Goal: Information Seeking & Learning: Check status

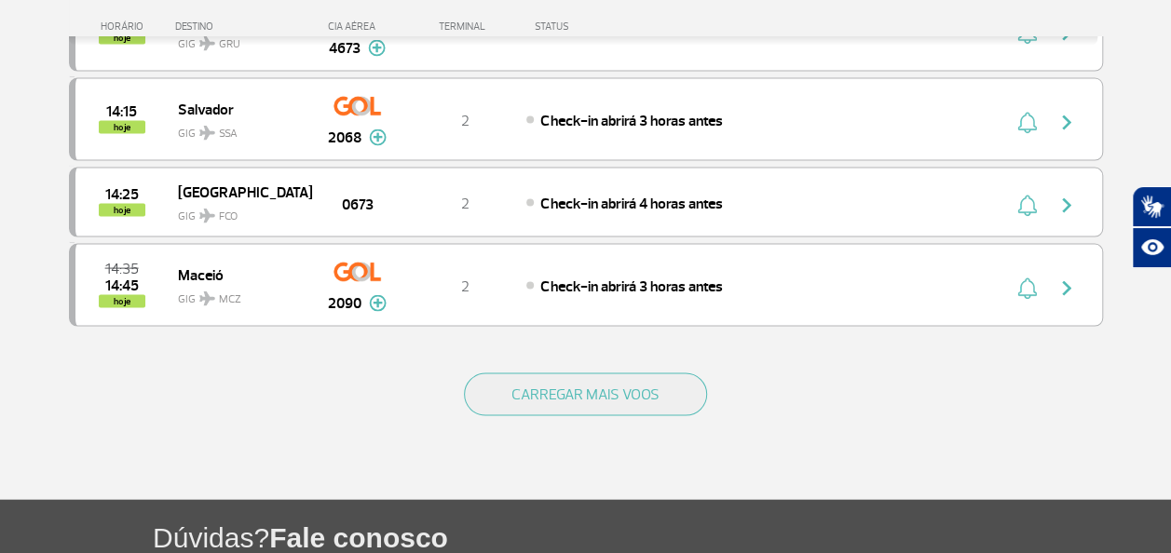
scroll to position [1863, 0]
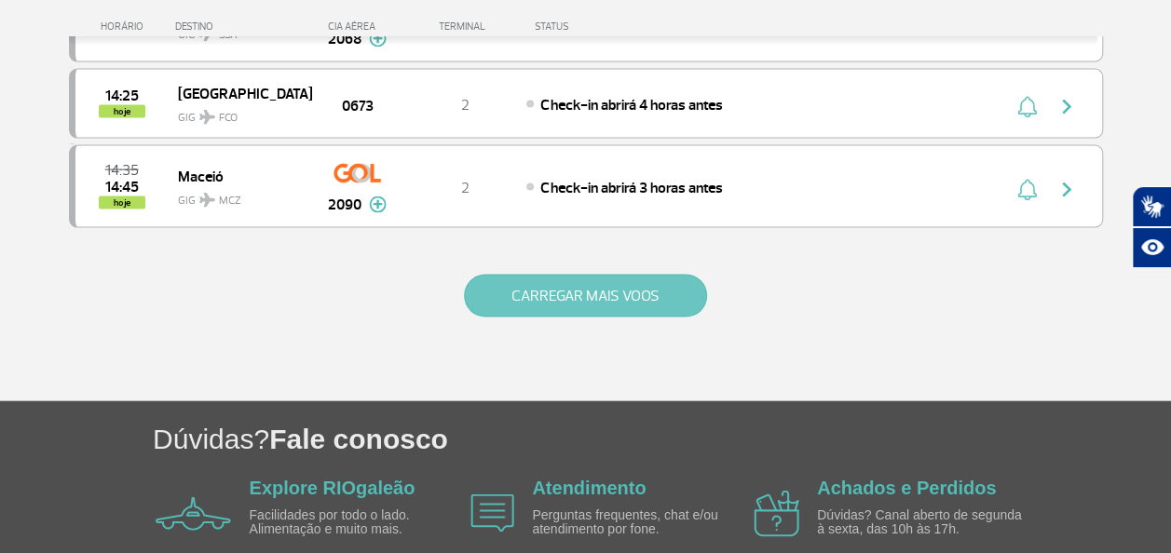
click at [568, 278] on button "CARREGAR MAIS VOOS" at bounding box center [585, 296] width 243 height 43
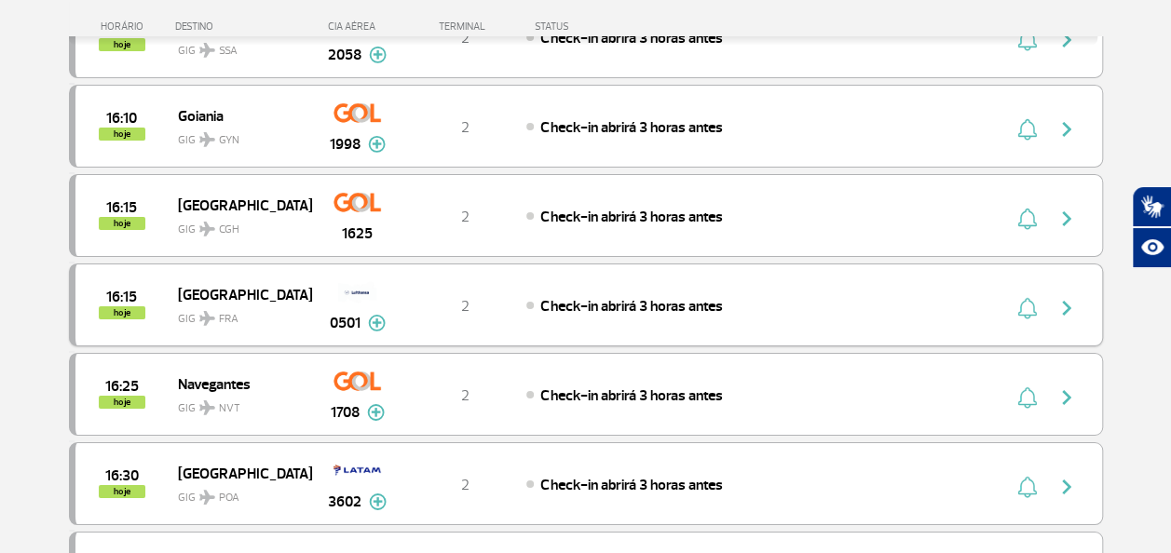
scroll to position [3260, 0]
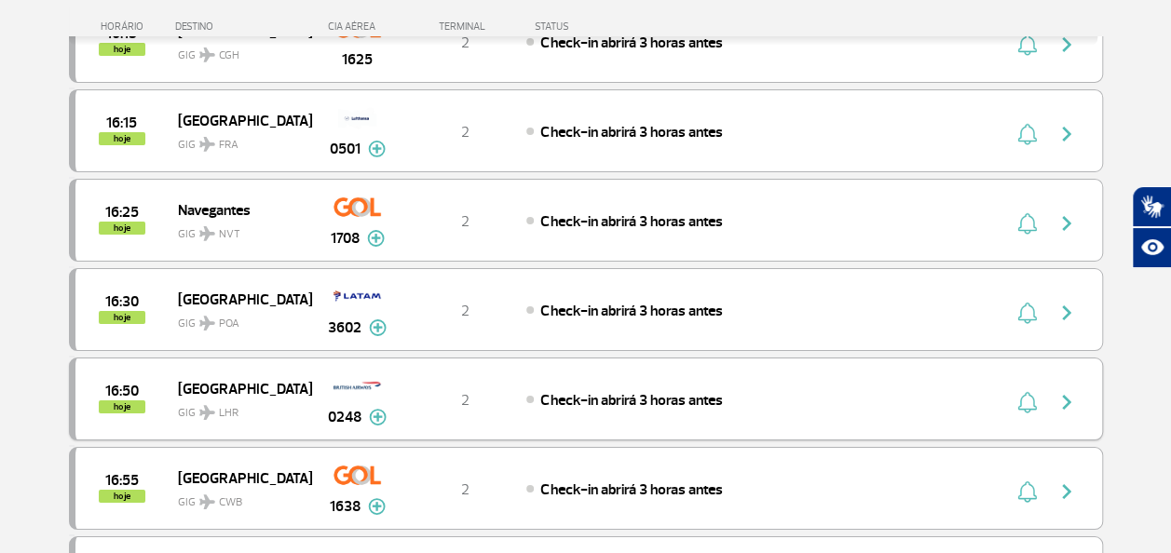
click at [374, 409] on img at bounding box center [378, 417] width 18 height 17
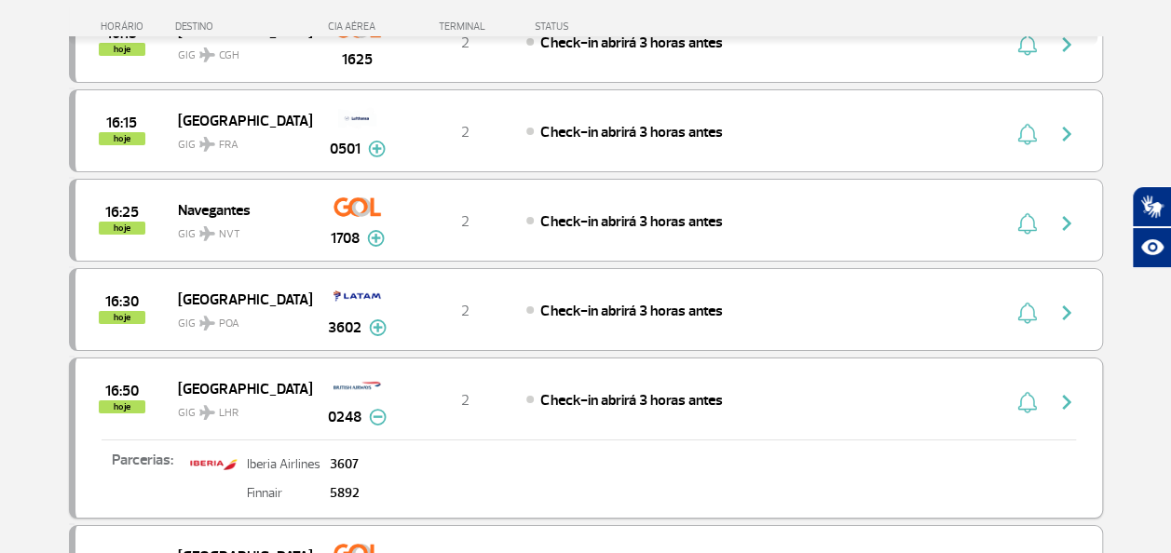
click at [374, 409] on img at bounding box center [378, 417] width 18 height 17
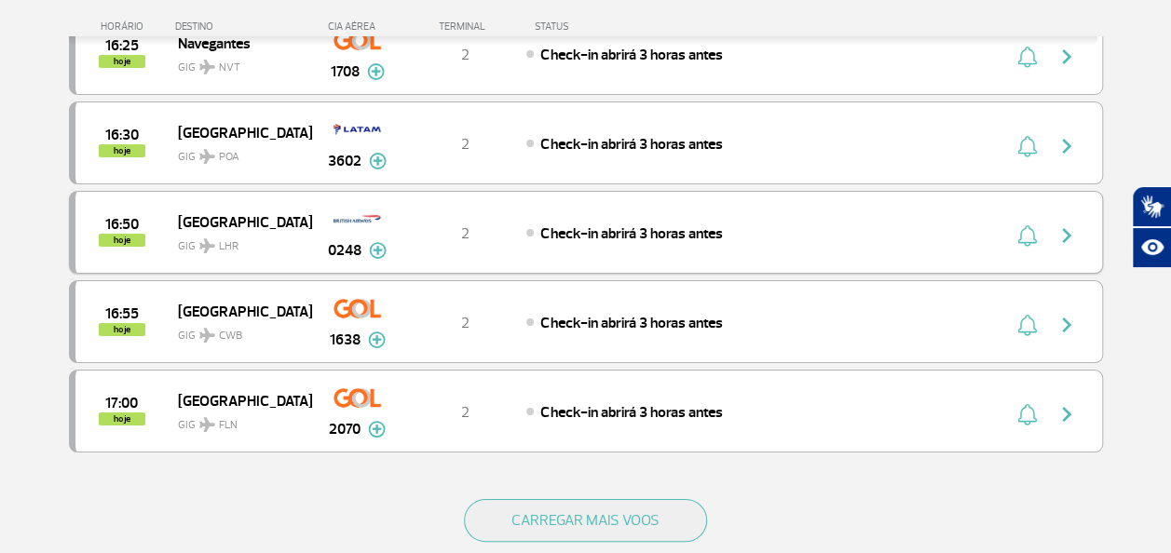
scroll to position [3511, 0]
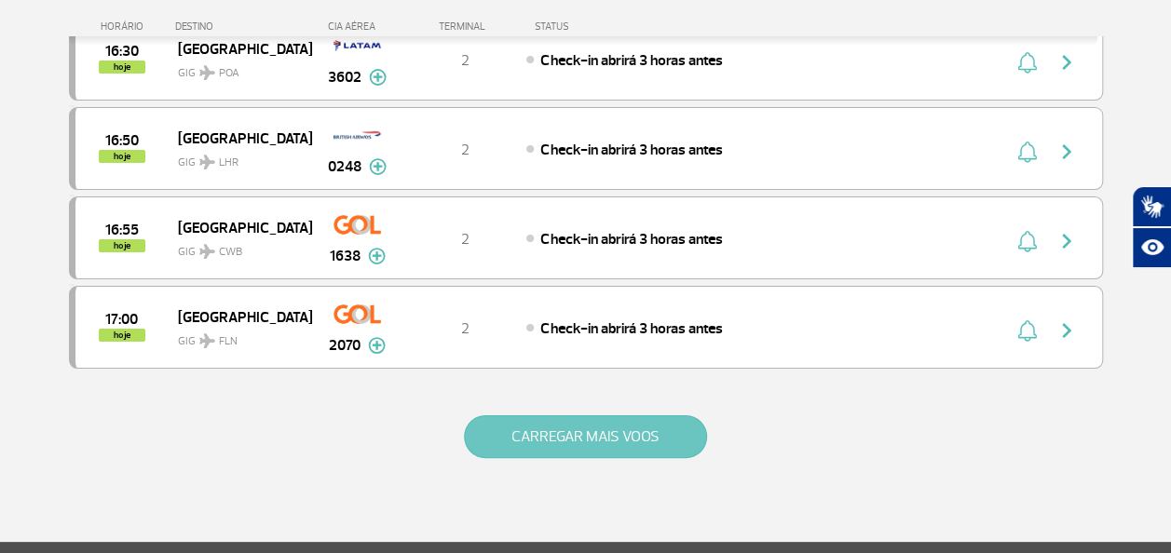
click at [576, 415] on button "CARREGAR MAIS VOOS" at bounding box center [585, 436] width 243 height 43
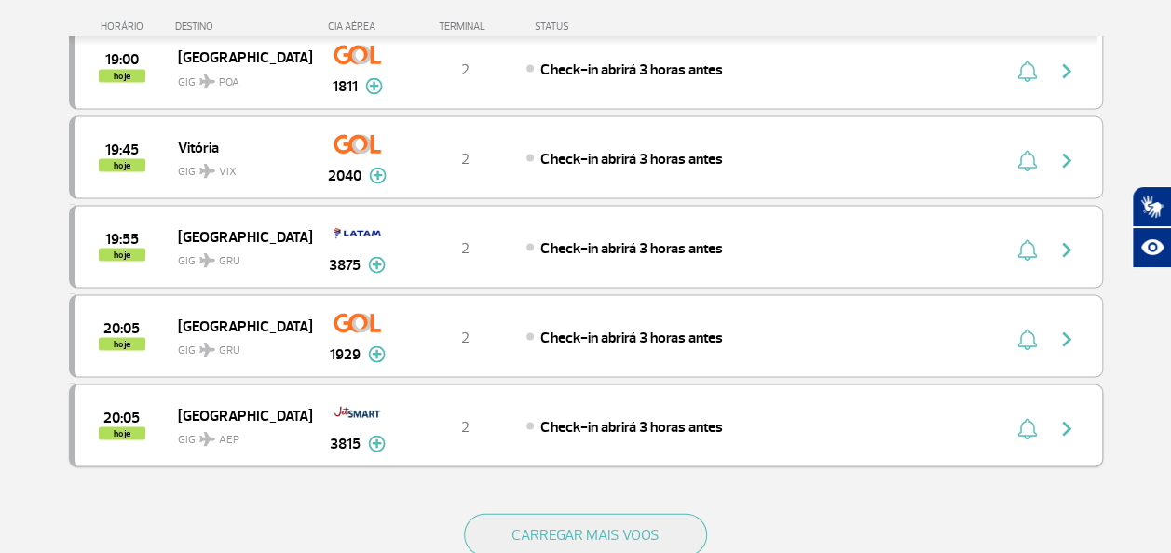
scroll to position [5281, 0]
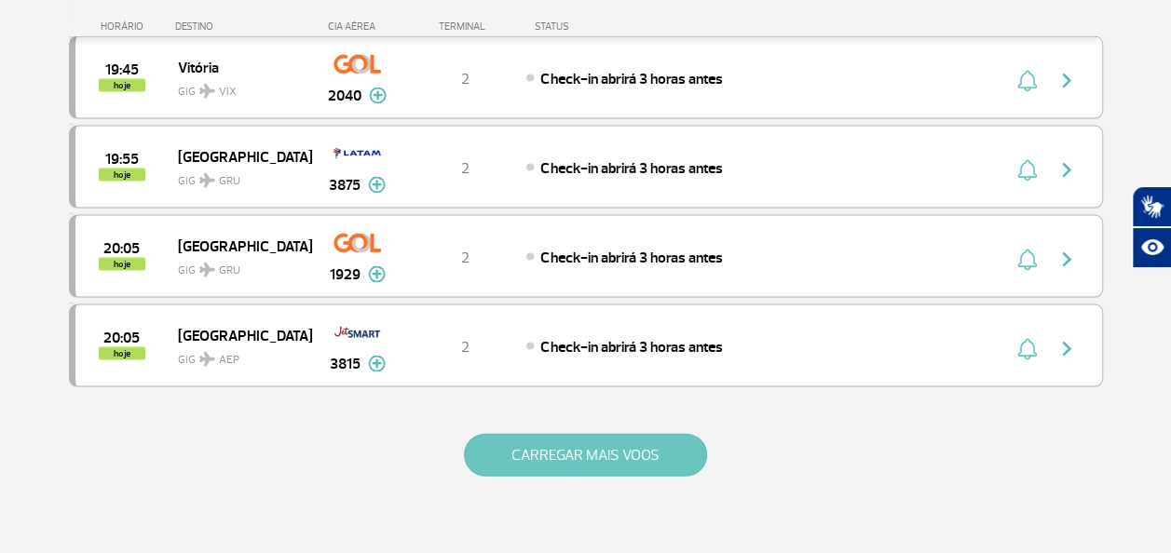
click at [624, 434] on button "CARREGAR MAIS VOOS" at bounding box center [585, 455] width 243 height 43
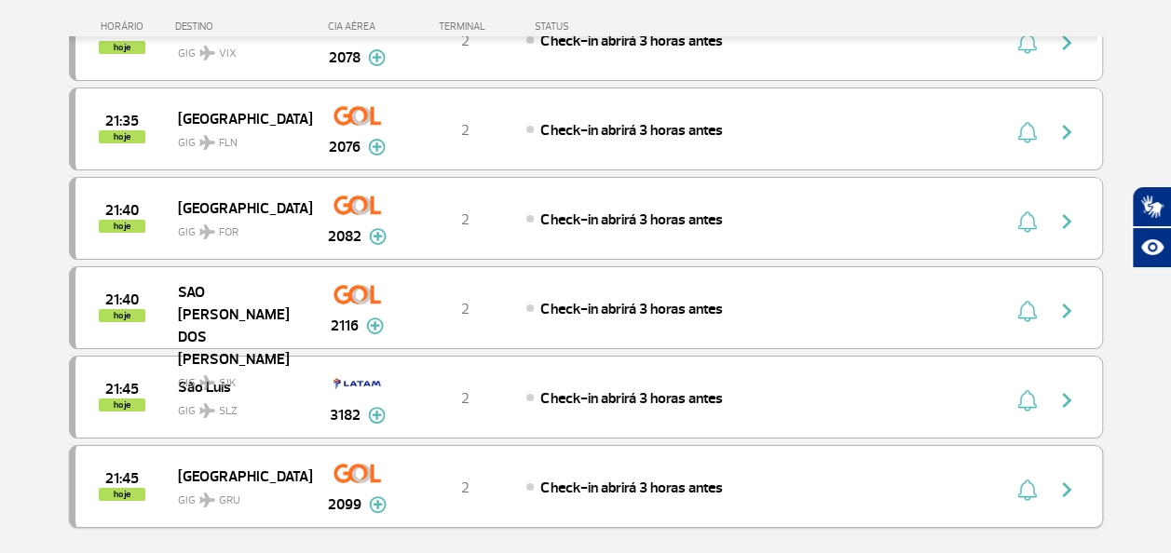
scroll to position [6958, 0]
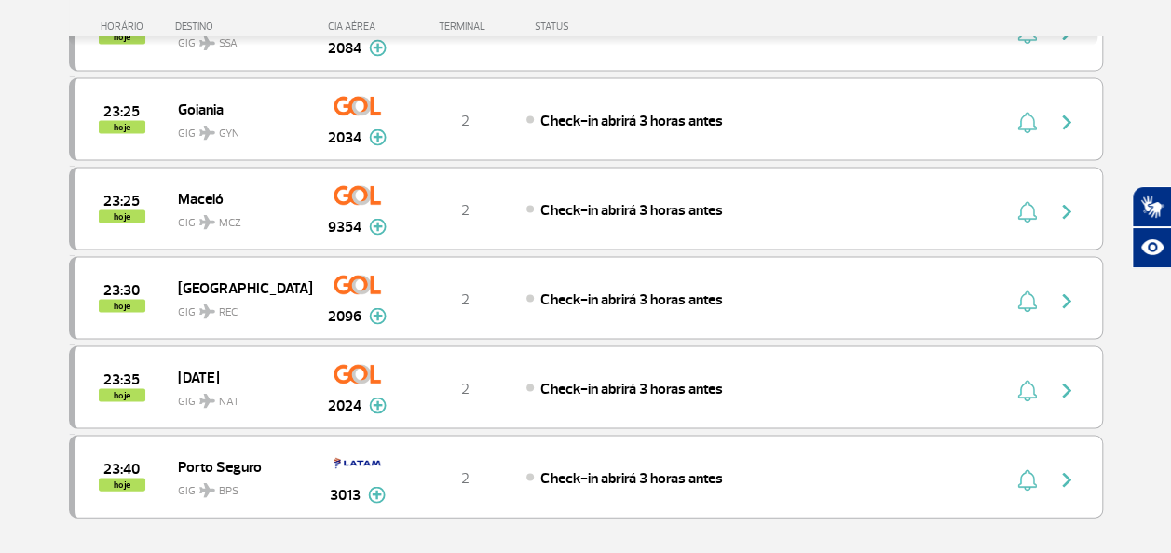
scroll to position [8914, 0]
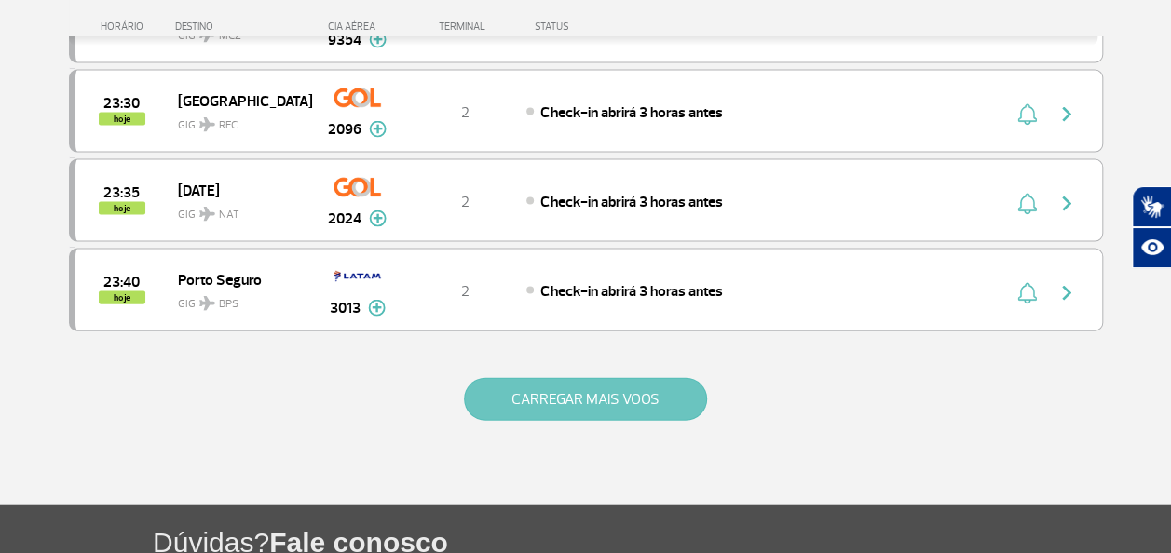
click at [619, 378] on button "CARREGAR MAIS VOOS" at bounding box center [585, 399] width 243 height 43
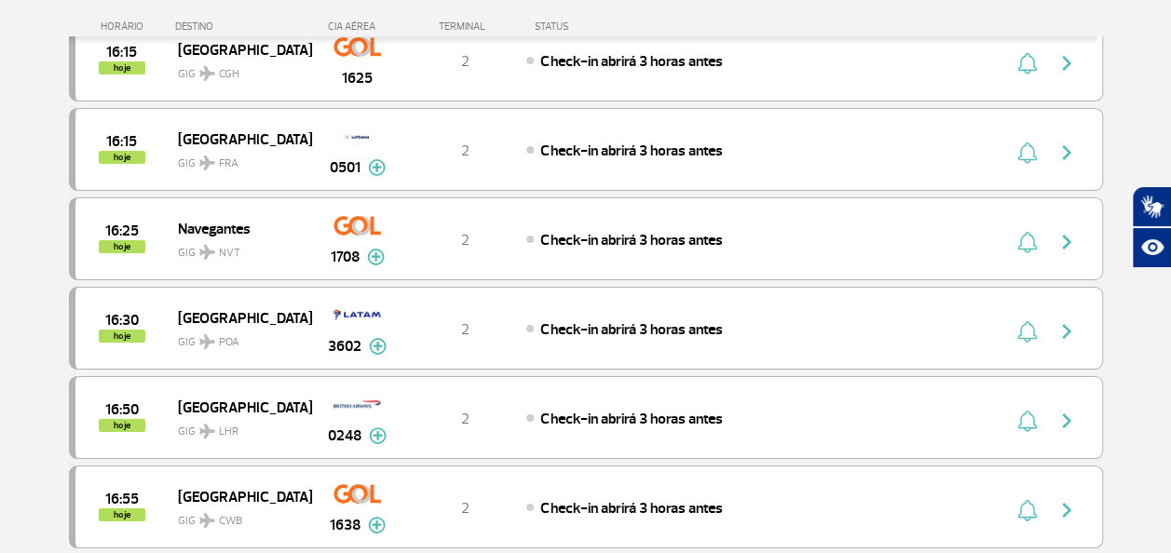
scroll to position [3243, 0]
click at [673, 409] on span "Check-in abrirá 3 horas antes" at bounding box center [631, 418] width 182 height 19
click at [377, 427] on img at bounding box center [378, 435] width 18 height 17
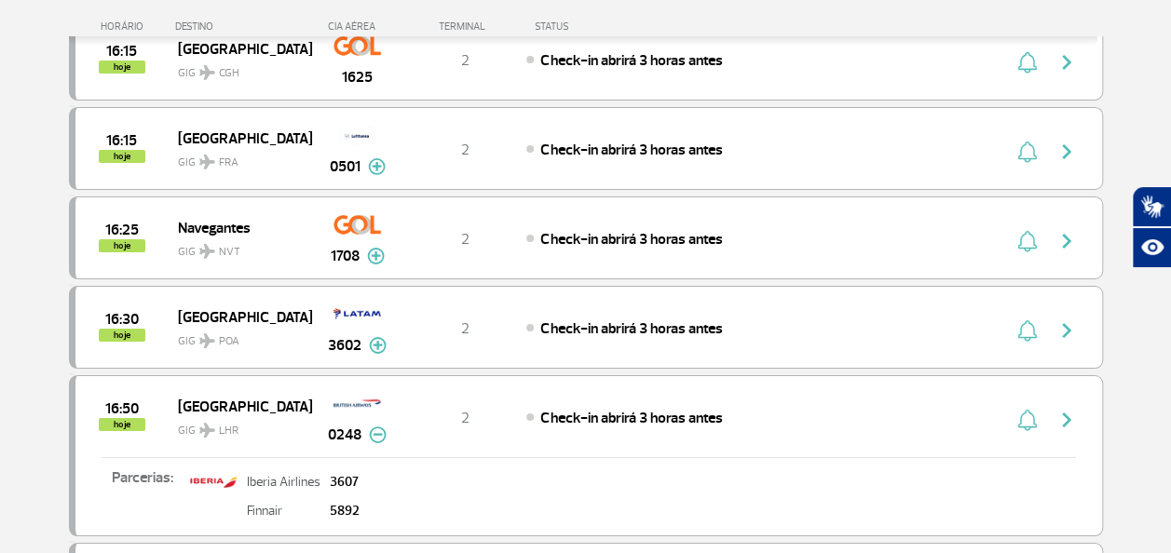
click at [377, 427] on img at bounding box center [378, 435] width 18 height 17
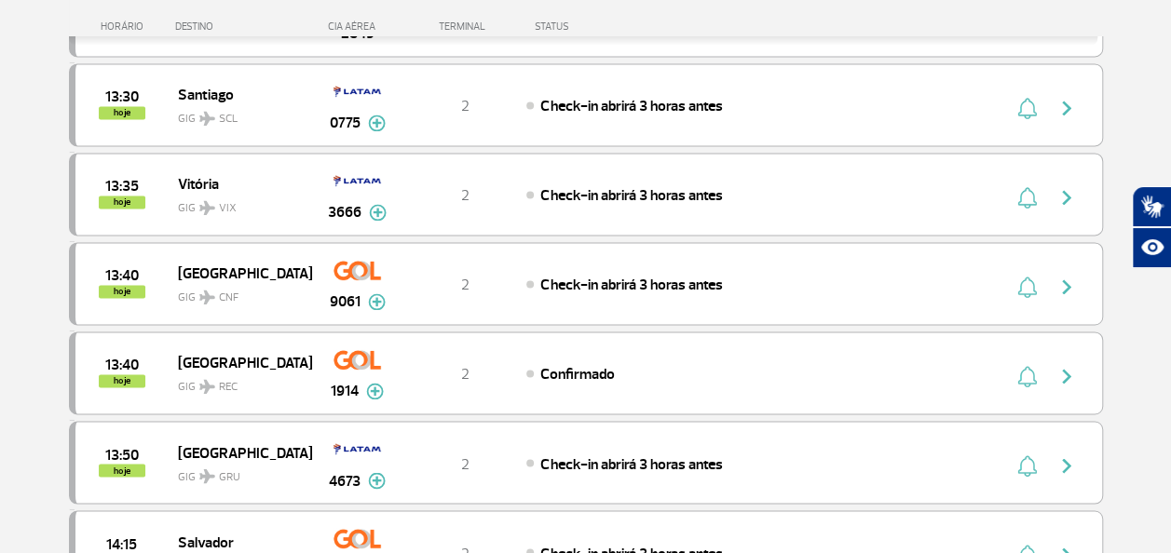
scroll to position [0, 0]
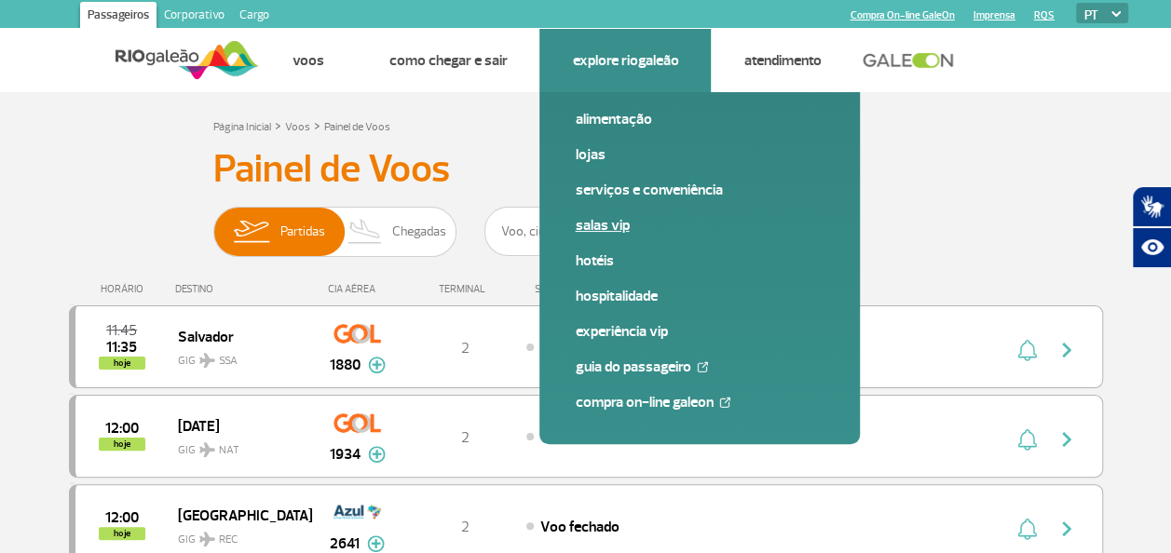
click at [611, 234] on link "Salas VIP" at bounding box center [700, 225] width 250 height 20
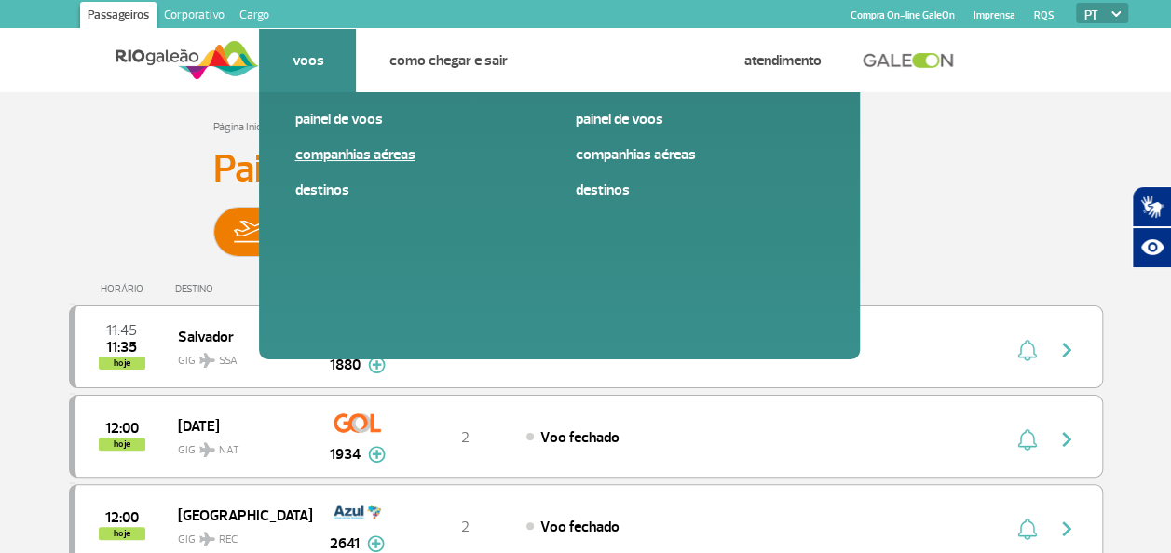
click at [391, 146] on link "Companhias Aéreas" at bounding box center [419, 154] width 250 height 20
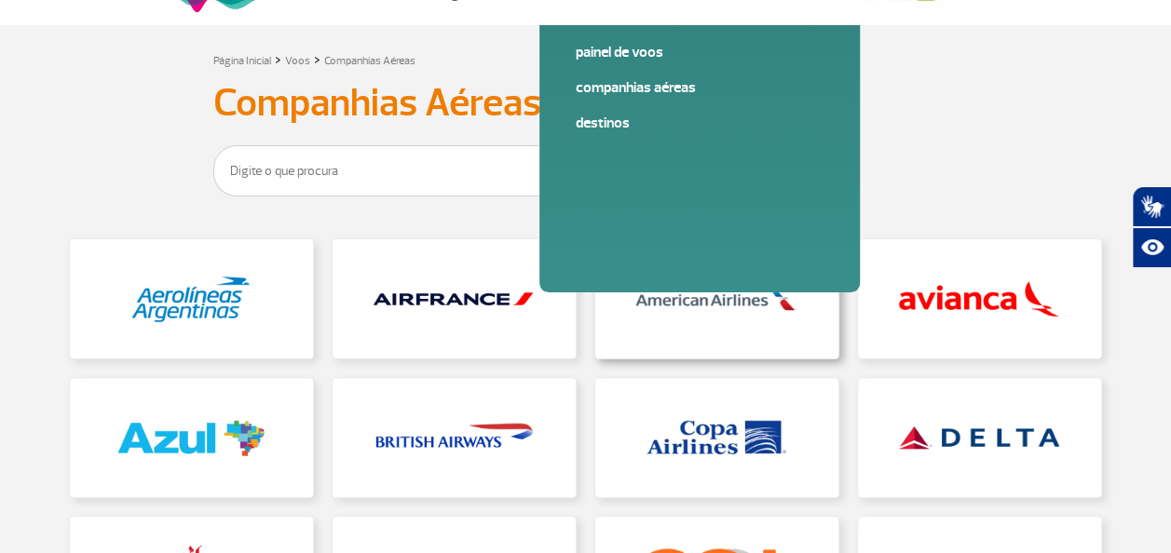
scroll to position [186, 0]
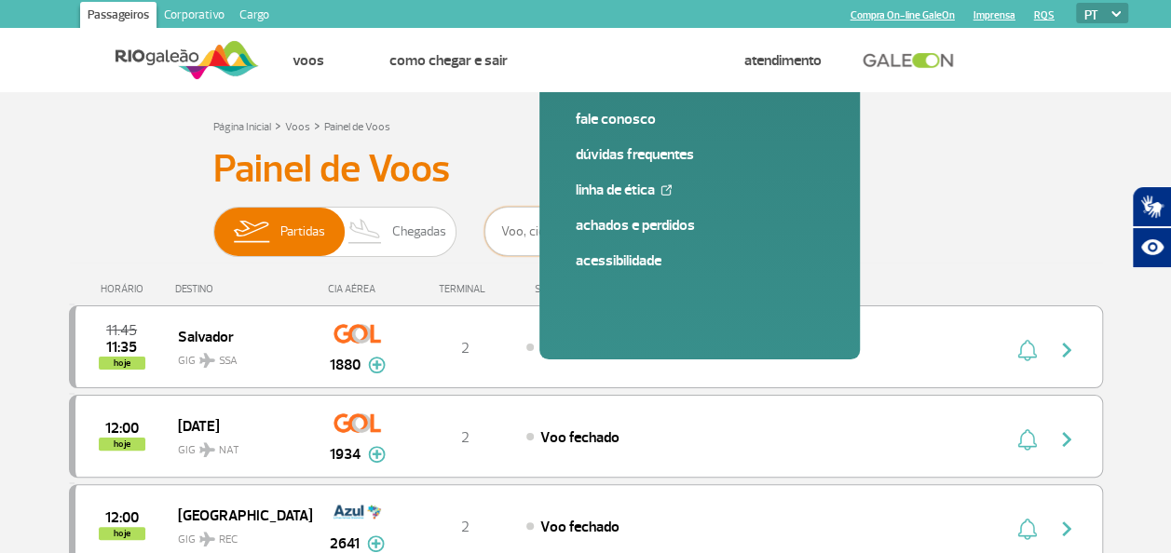
click at [580, 238] on input "text" at bounding box center [670, 231] width 373 height 49
click at [580, 226] on input "text" at bounding box center [670, 231] width 373 height 49
click at [417, 233] on span "Chegadas" at bounding box center [419, 232] width 54 height 48
click at [213, 223] on input "Partidas Chegadas" at bounding box center [213, 223] width 0 height 0
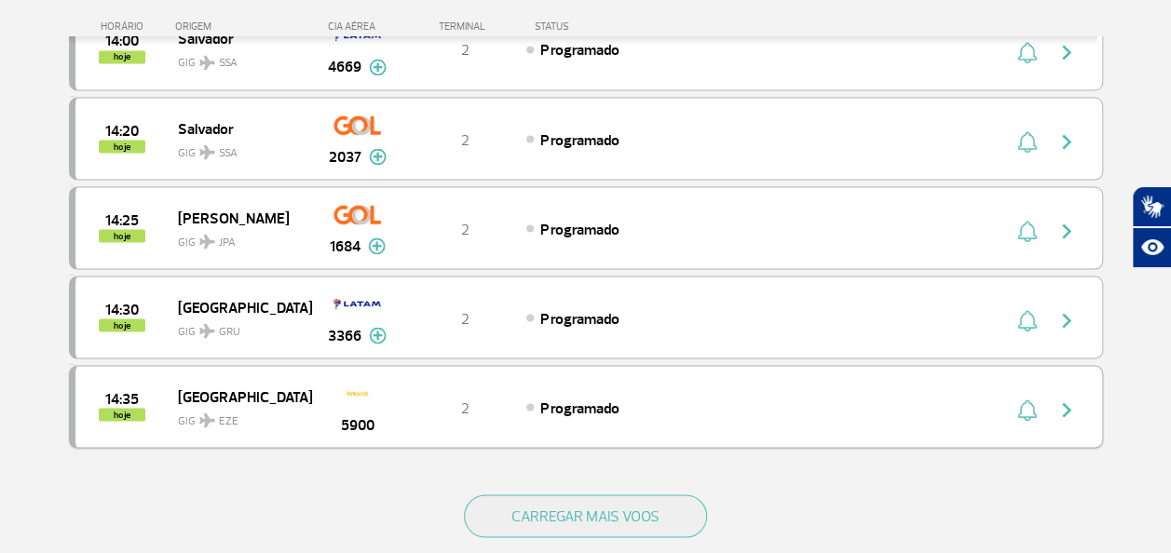
scroll to position [1770, 0]
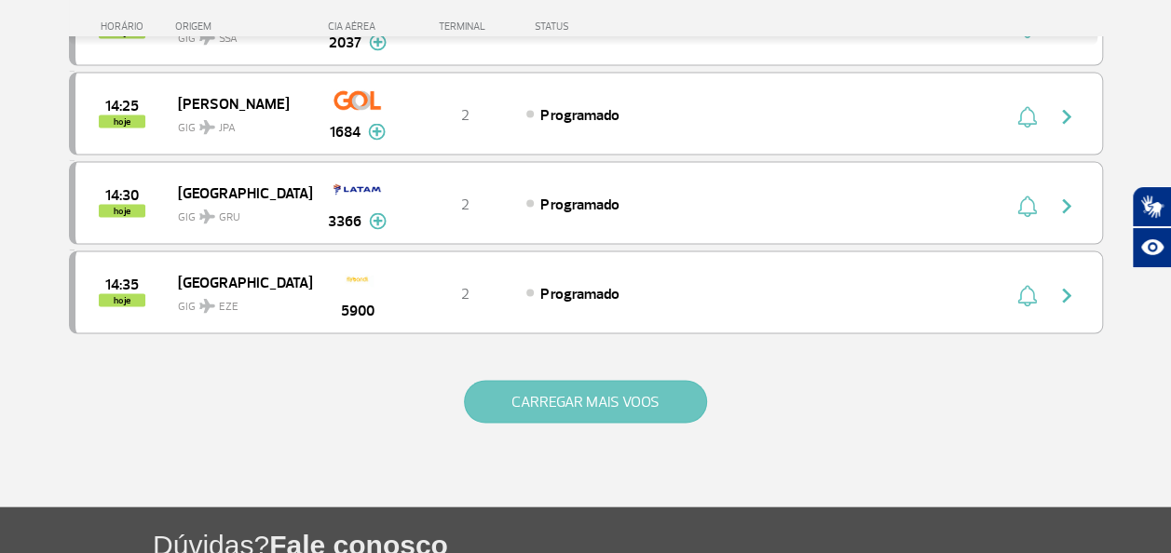
click at [609, 381] on button "CARREGAR MAIS VOOS" at bounding box center [585, 402] width 243 height 43
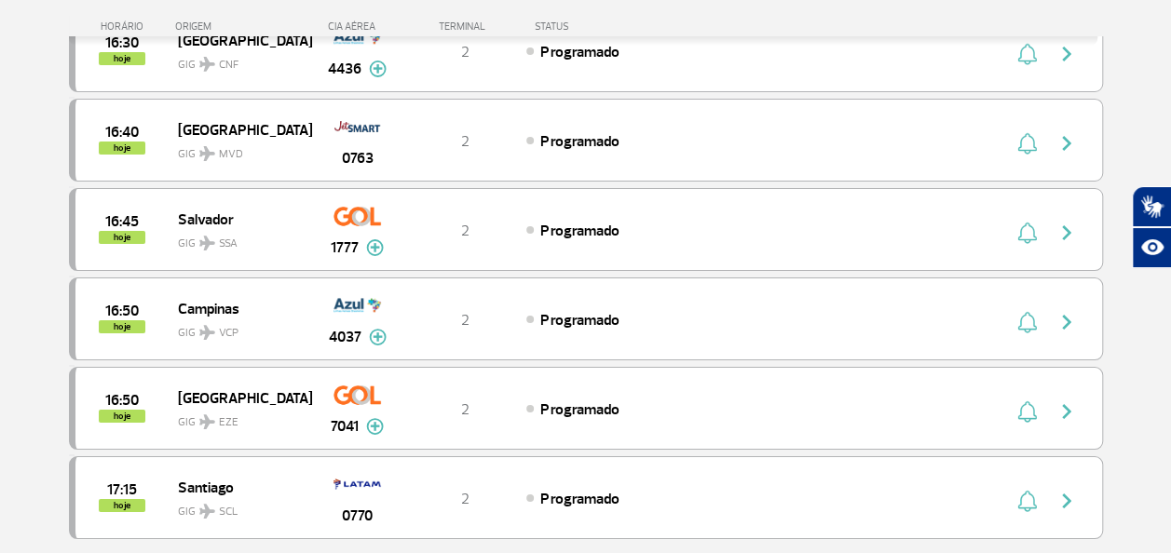
scroll to position [3540, 0]
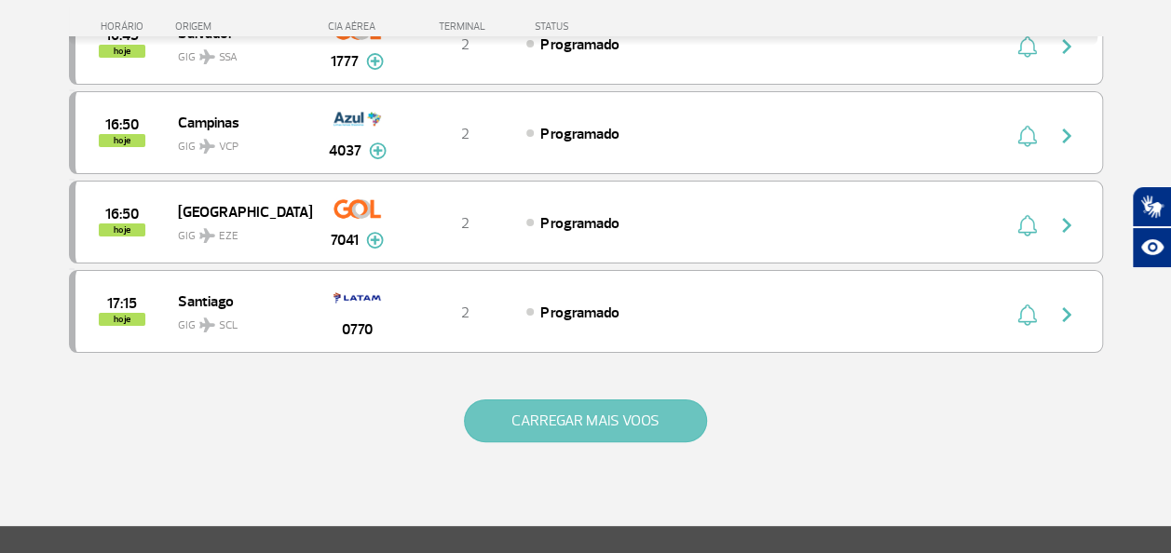
click at [613, 400] on button "CARREGAR MAIS VOOS" at bounding box center [585, 421] width 243 height 43
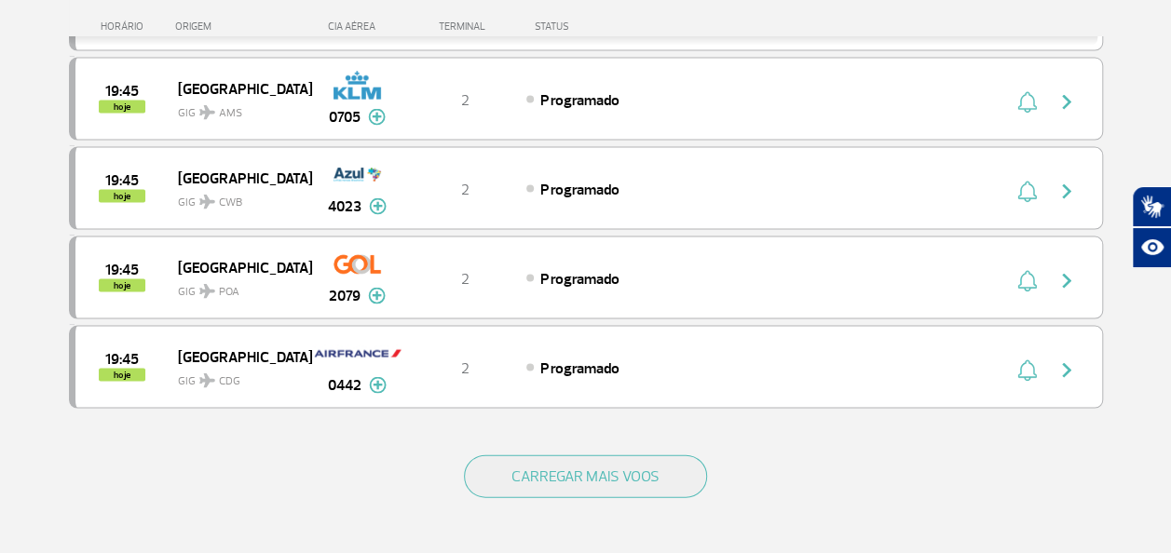
scroll to position [5310, 0]
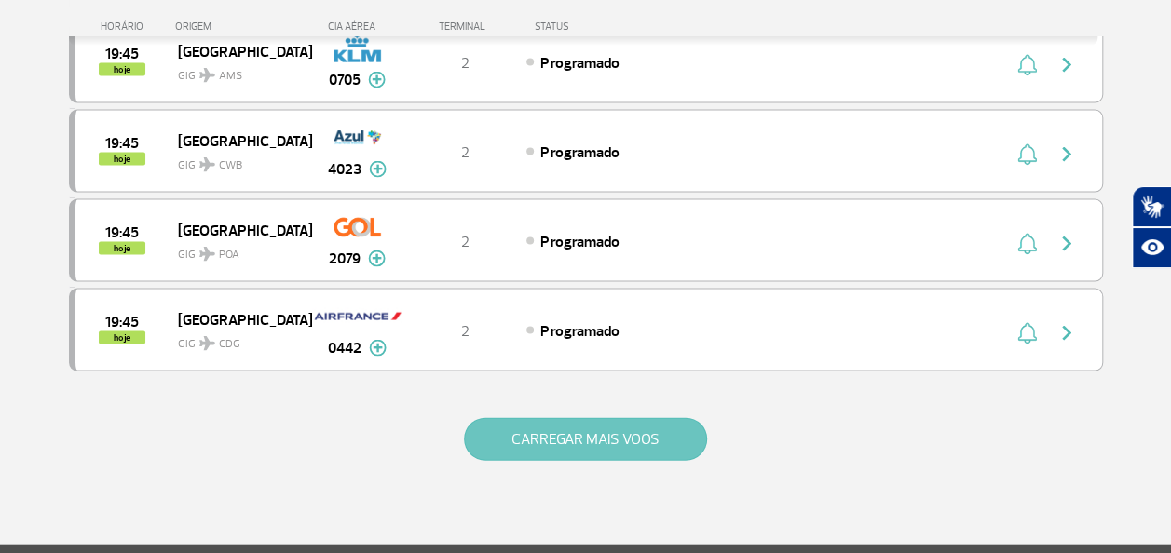
click at [626, 418] on button "CARREGAR MAIS VOOS" at bounding box center [585, 439] width 243 height 43
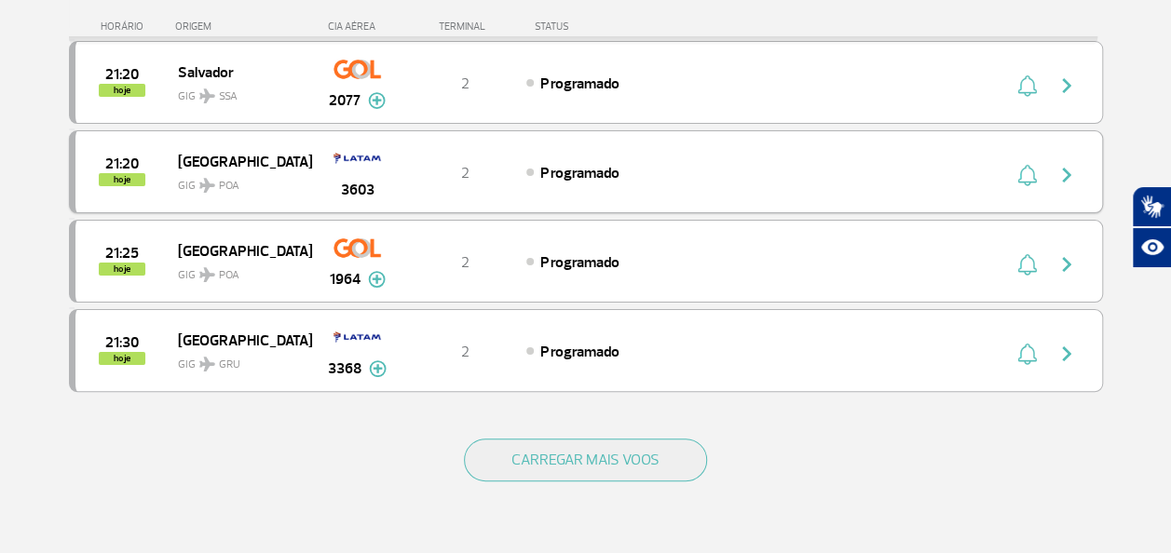
scroll to position [7080, 0]
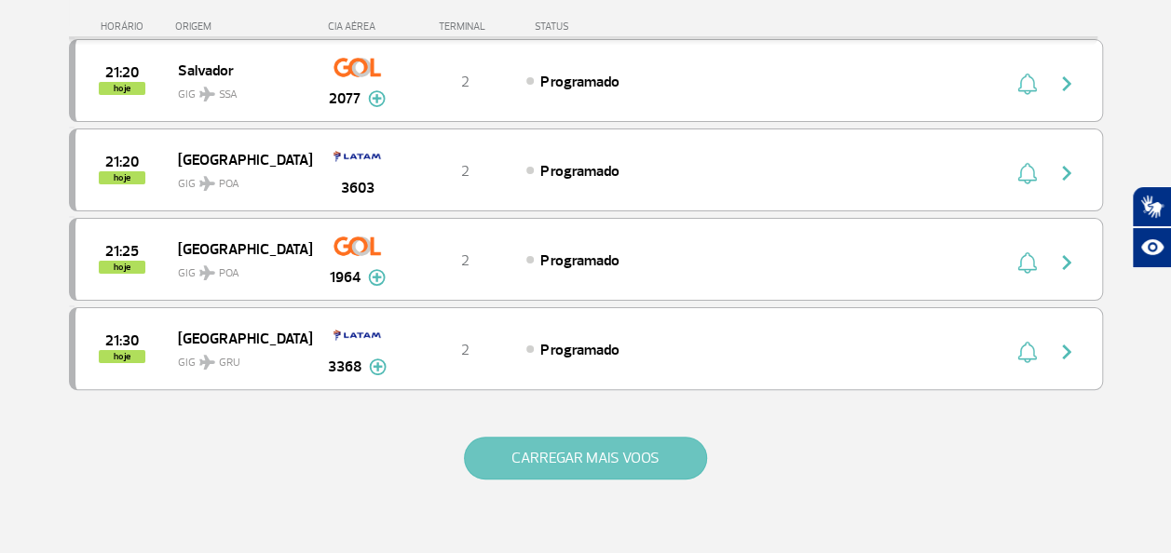
click at [636, 437] on button "CARREGAR MAIS VOOS" at bounding box center [585, 458] width 243 height 43
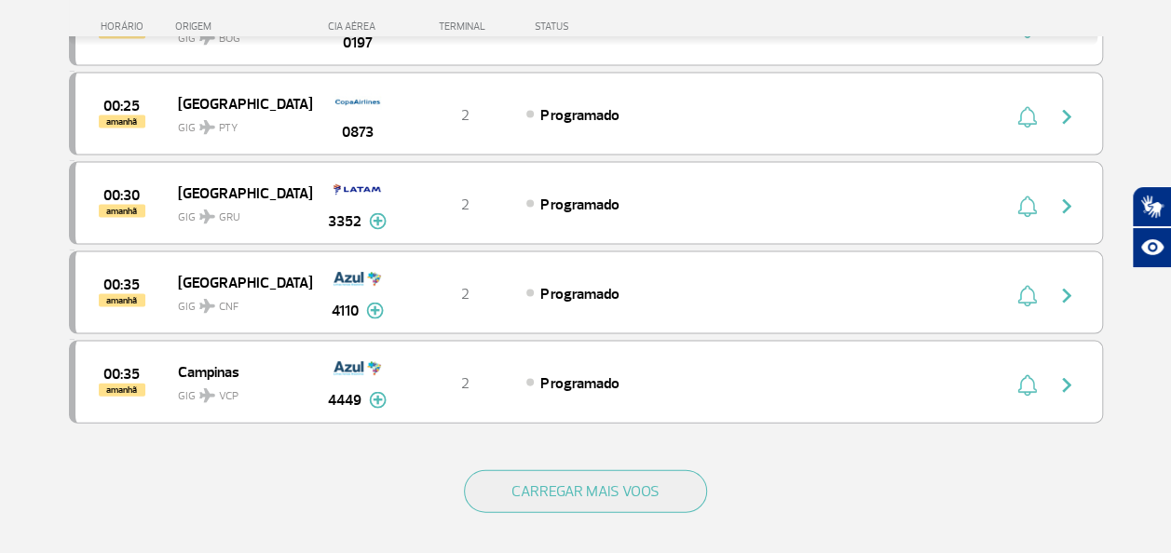
scroll to position [8850, 0]
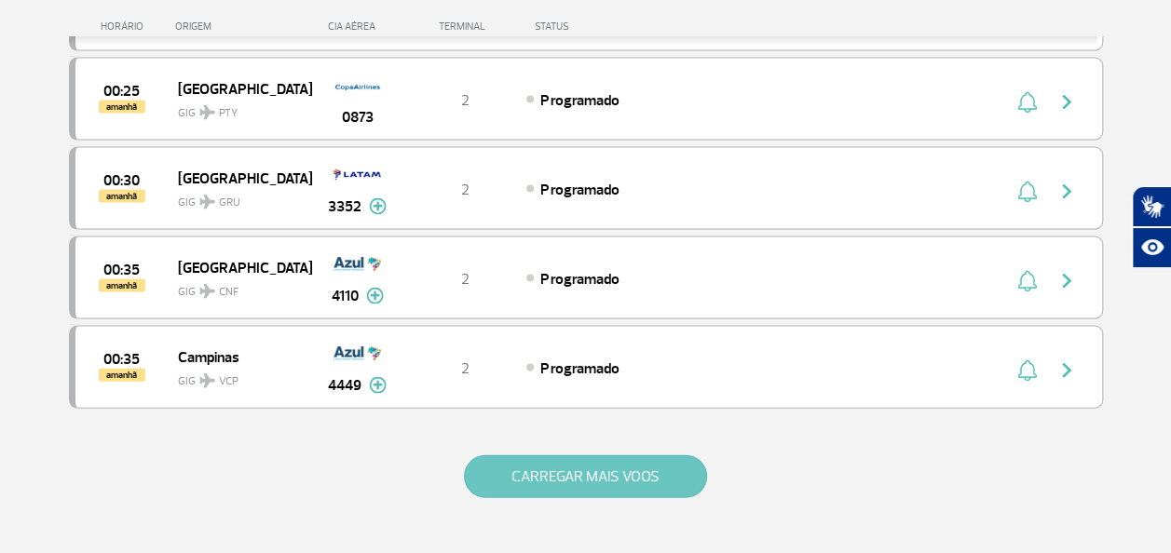
click at [623, 456] on button "CARREGAR MAIS VOOS" at bounding box center [585, 477] width 243 height 43
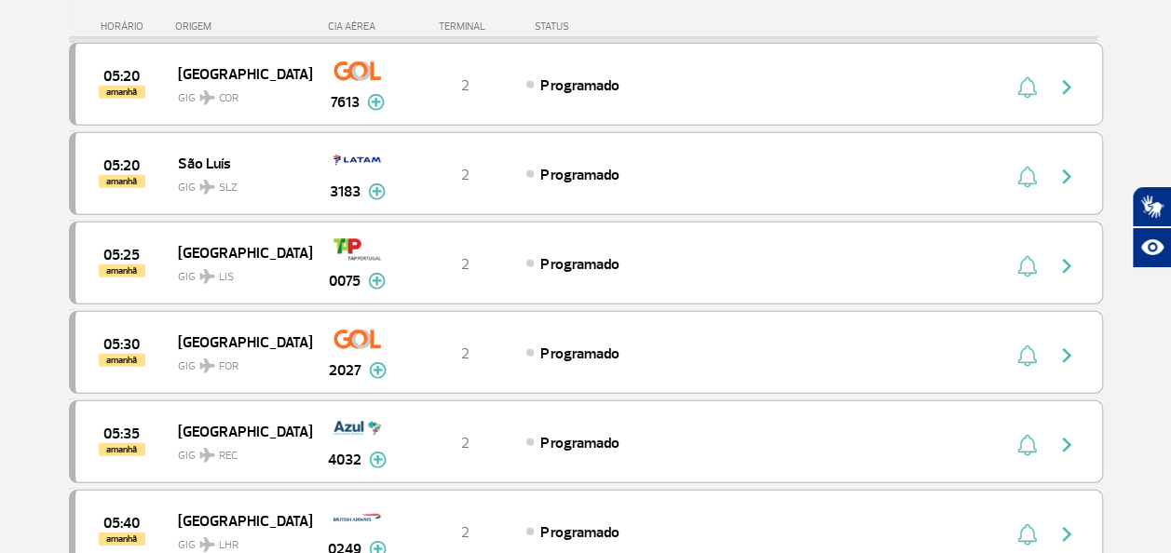
scroll to position [9595, 0]
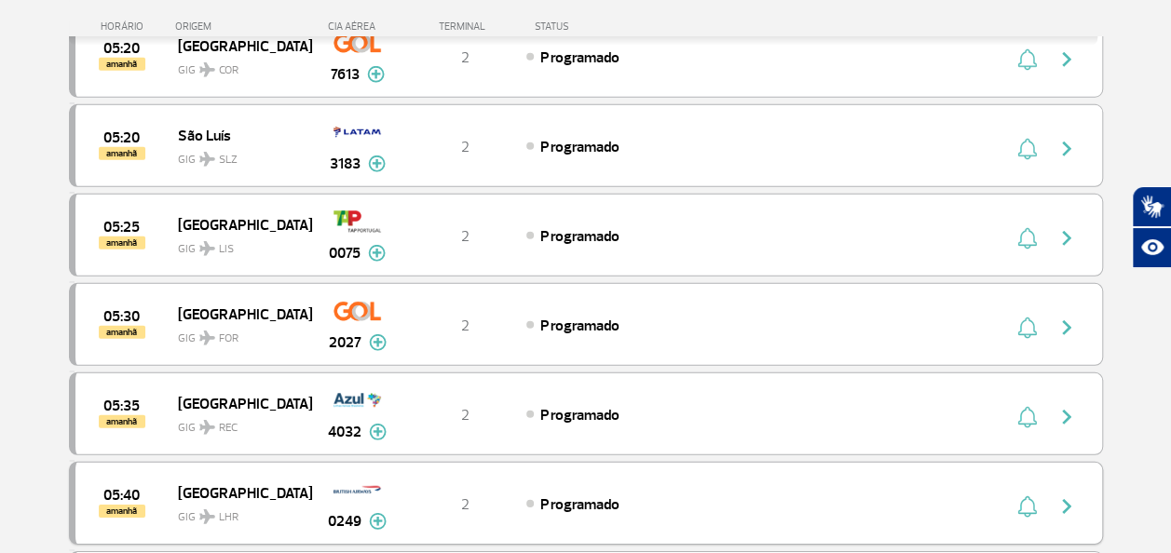
click at [374, 513] on img at bounding box center [378, 521] width 18 height 17
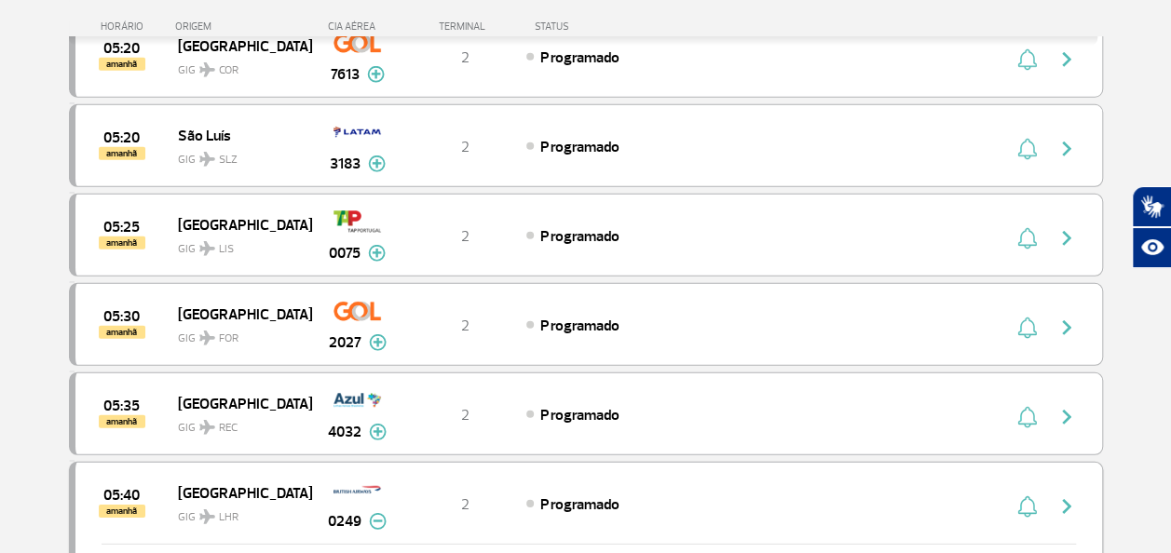
click at [374, 513] on img at bounding box center [378, 521] width 18 height 17
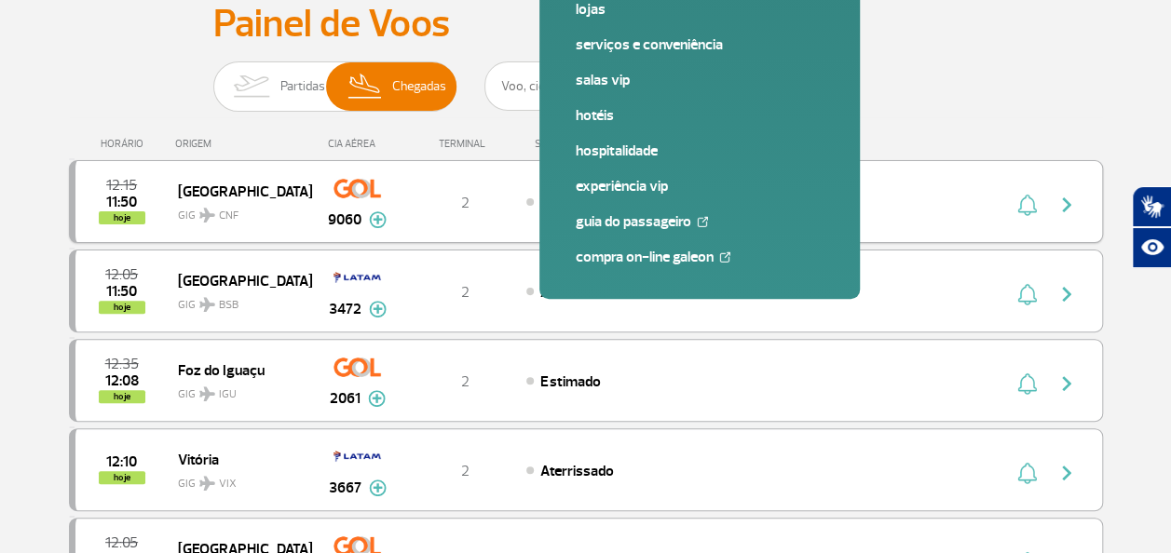
scroll to position [0, 0]
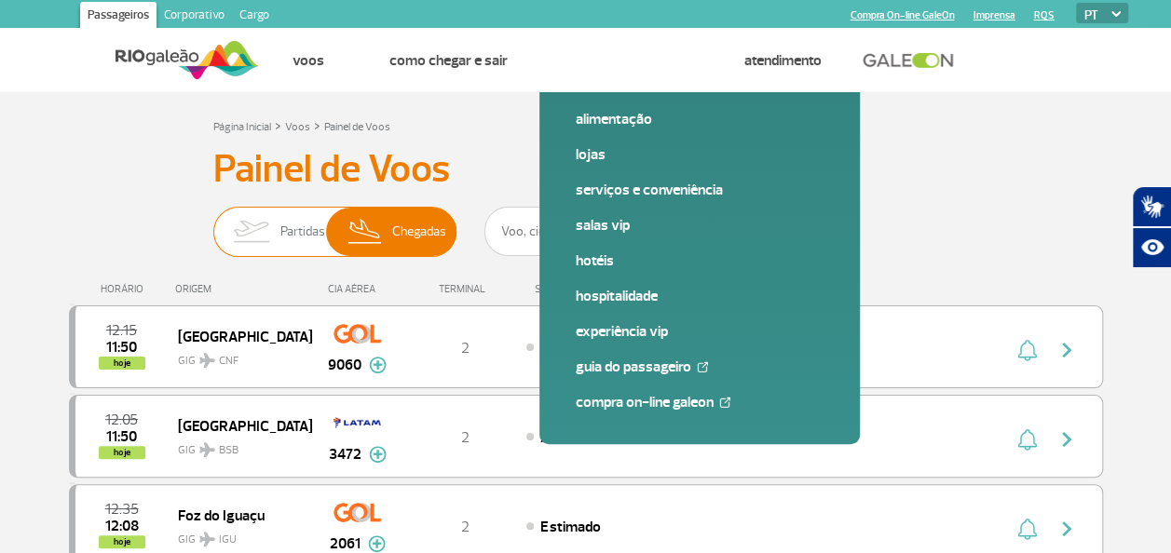
click at [294, 238] on span "Partidas" at bounding box center [302, 232] width 45 height 48
click at [213, 223] on input "Partidas Chegadas" at bounding box center [213, 223] width 0 height 0
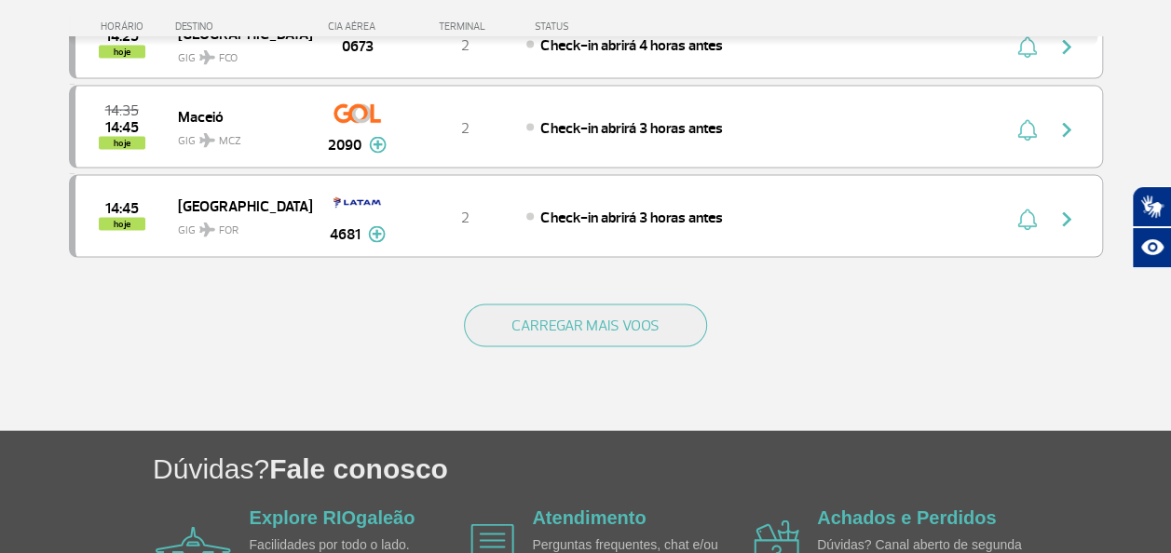
scroll to position [1934, 0]
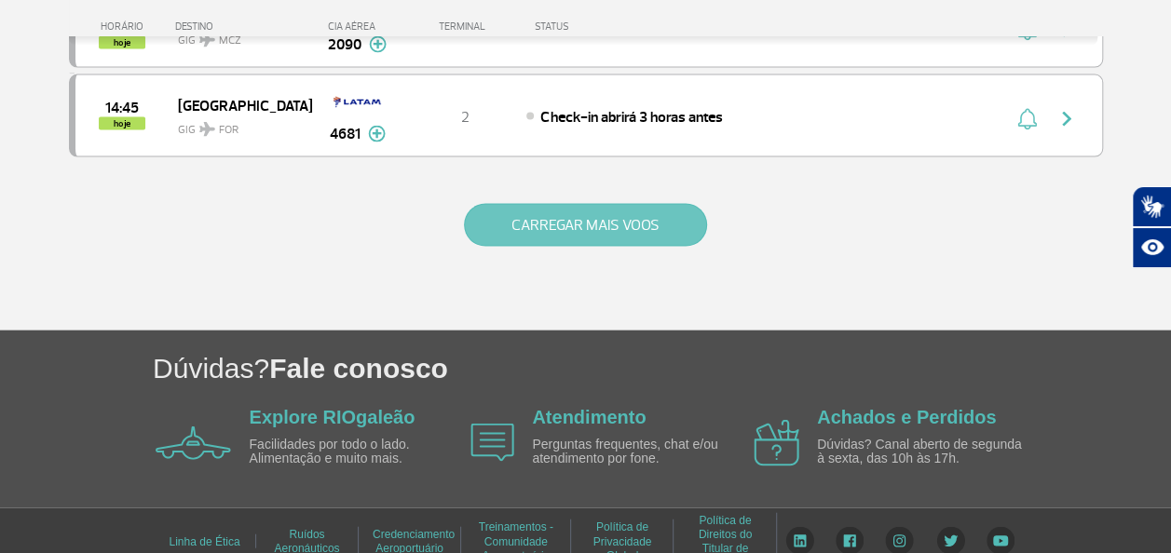
click at [575, 204] on button "CARREGAR MAIS VOOS" at bounding box center [585, 225] width 243 height 43
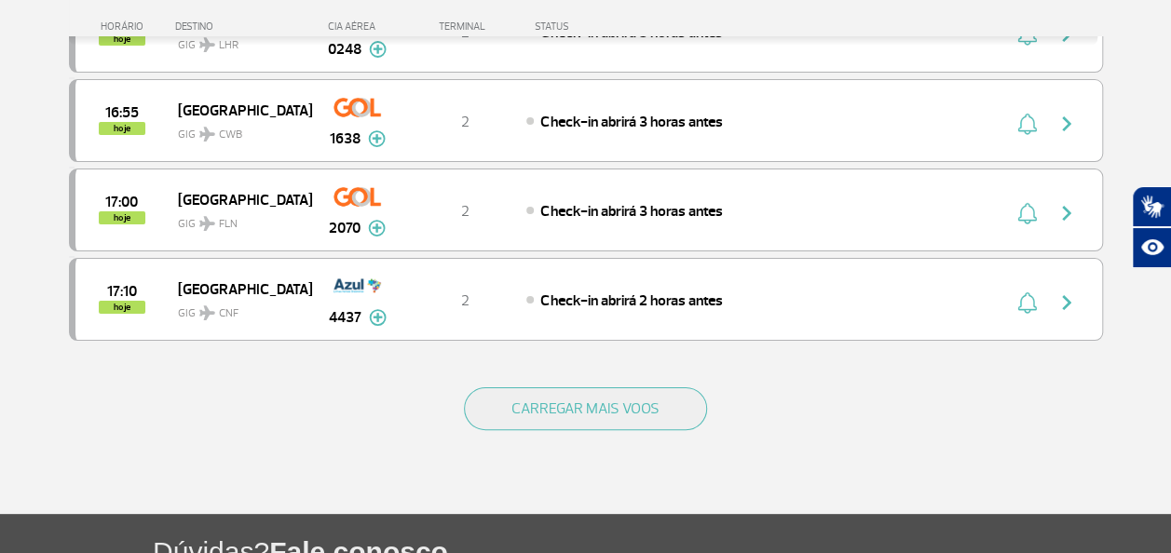
scroll to position [3654, 0]
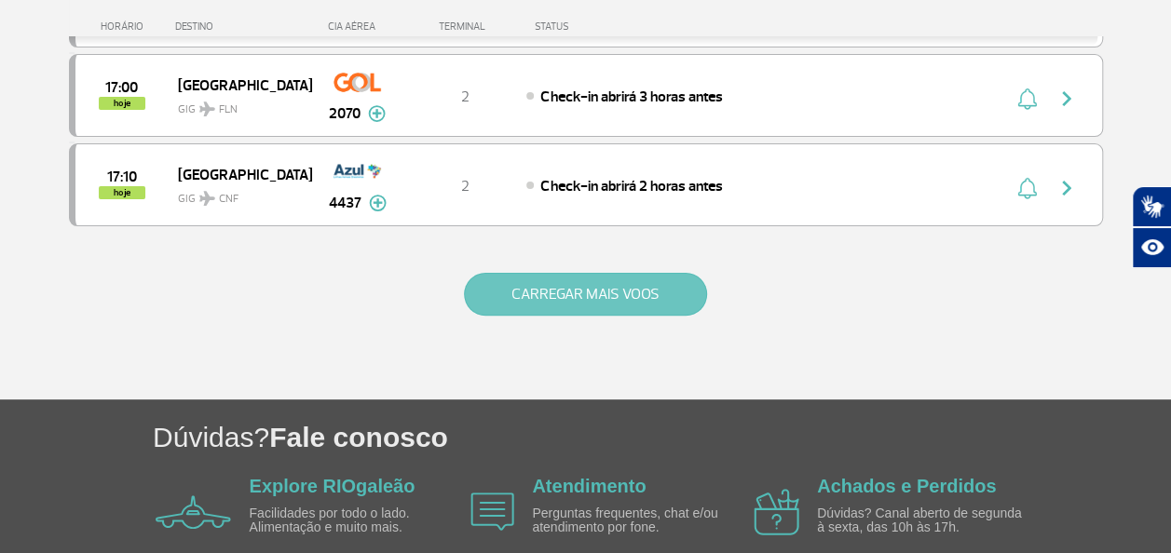
click at [568, 273] on button "CARREGAR MAIS VOOS" at bounding box center [585, 294] width 243 height 43
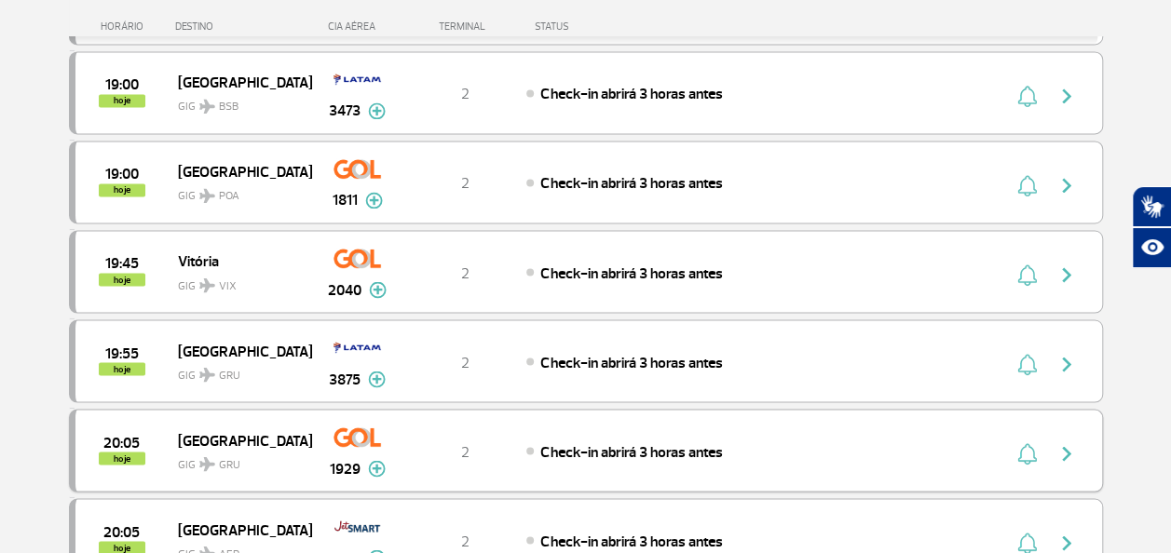
scroll to position [5277, 0]
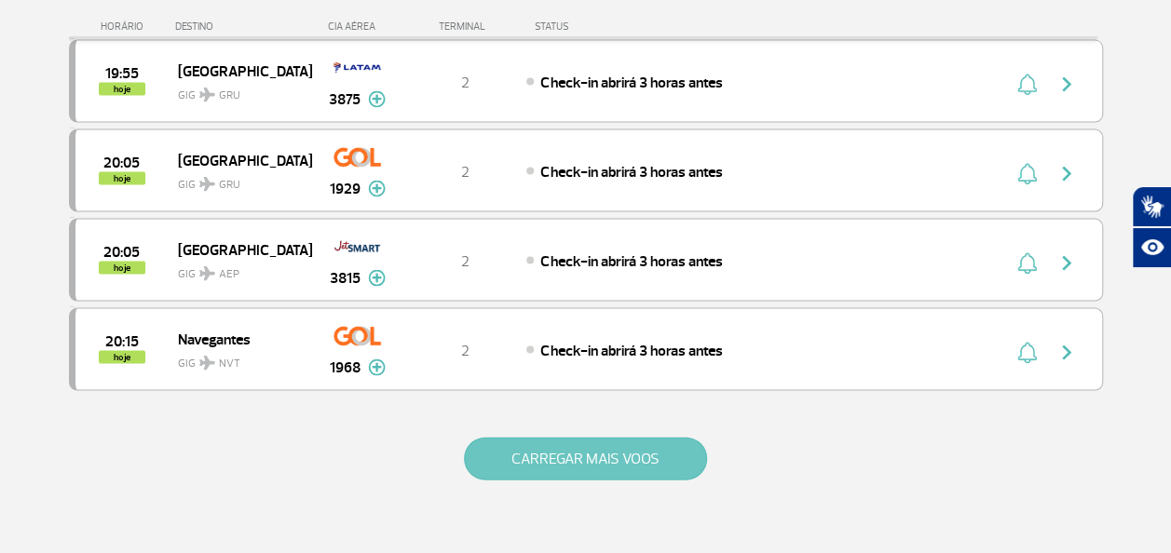
click at [619, 438] on button "CARREGAR MAIS VOOS" at bounding box center [585, 459] width 243 height 43
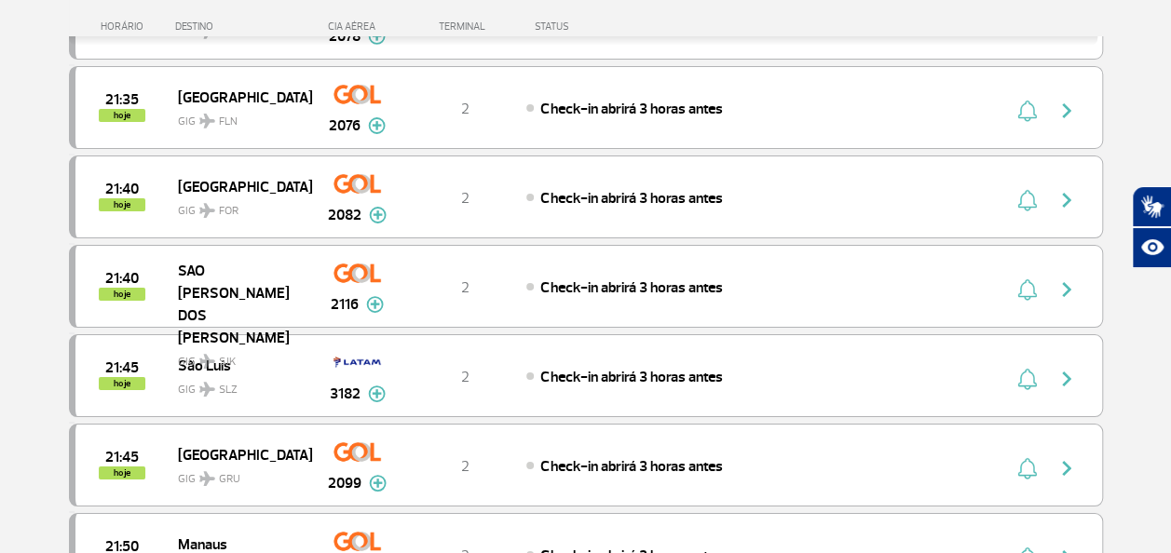
scroll to position [6954, 0]
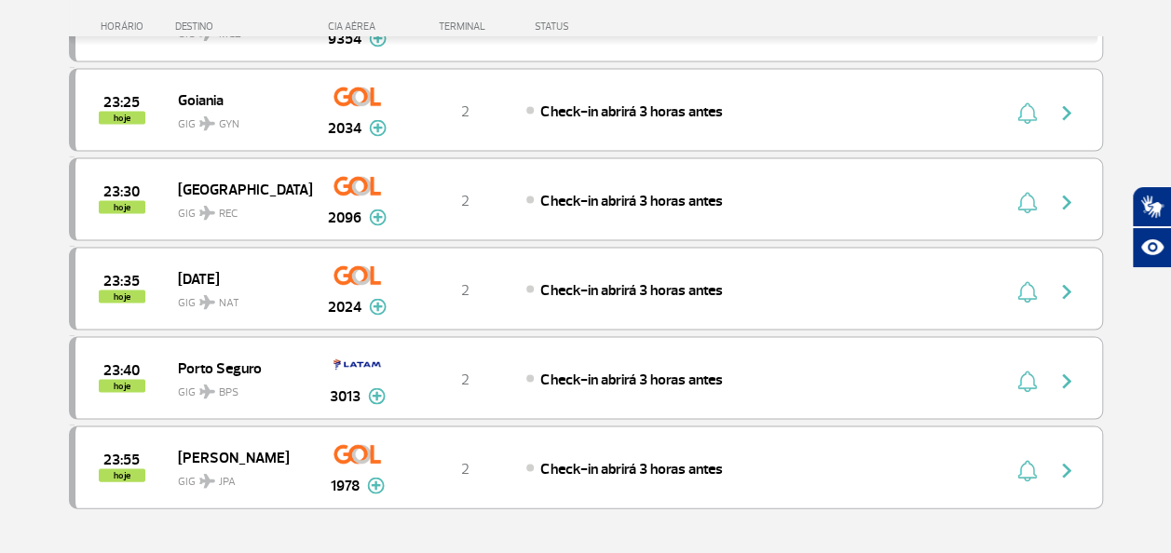
scroll to position [8817, 0]
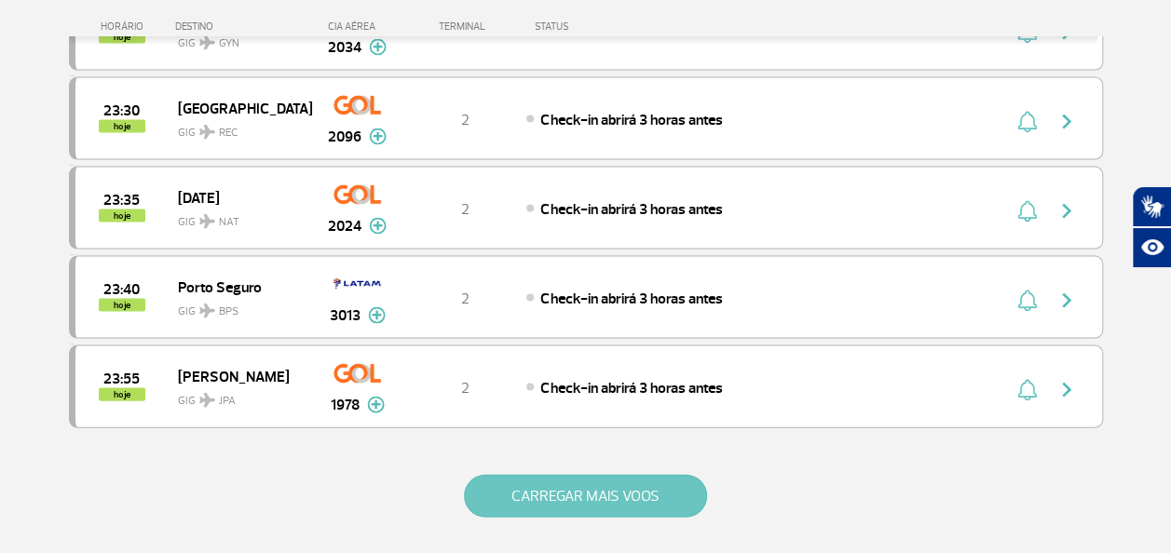
click at [637, 475] on button "CARREGAR MAIS VOOS" at bounding box center [585, 496] width 243 height 43
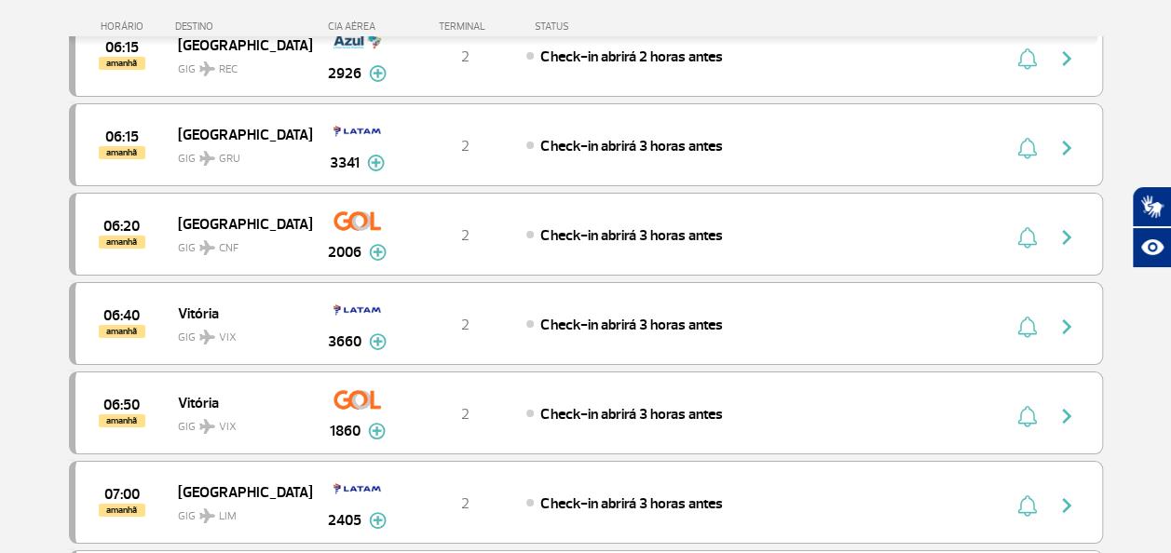
scroll to position [10494, 0]
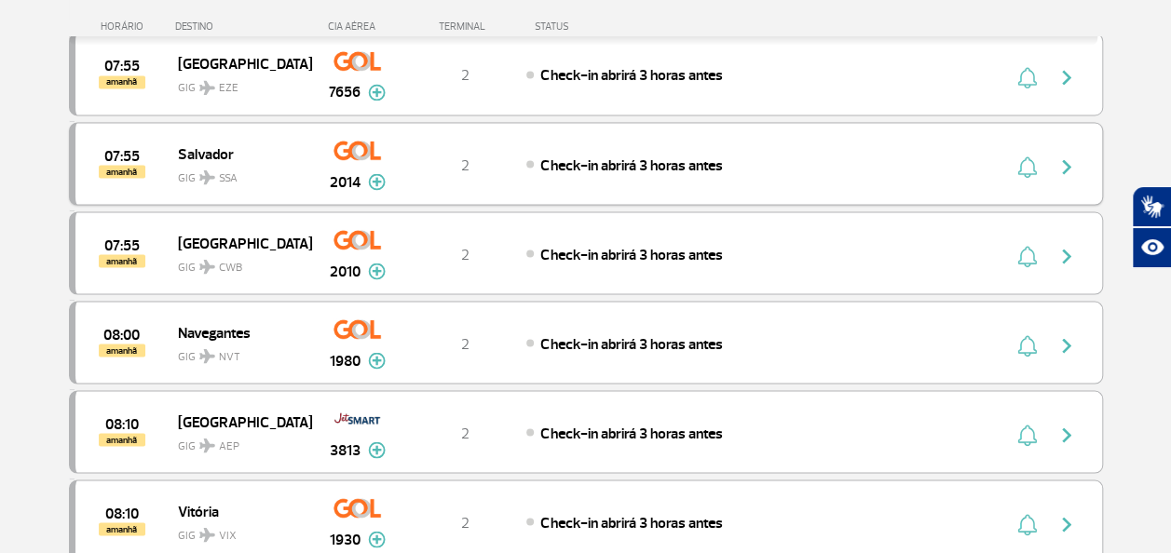
scroll to position [12516, 0]
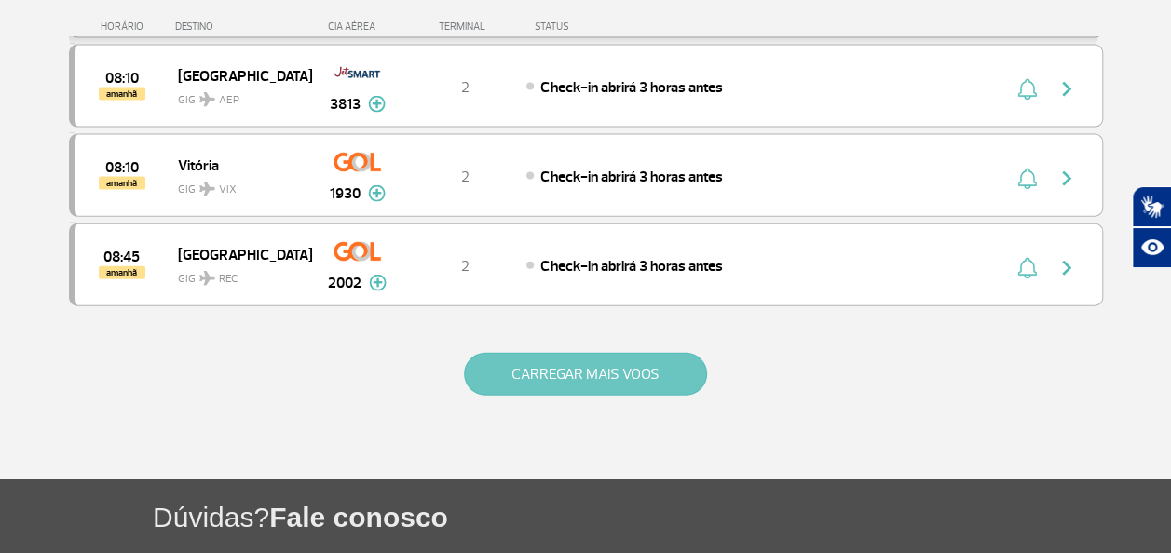
click at [601, 353] on button "CARREGAR MAIS VOOS" at bounding box center [585, 374] width 243 height 43
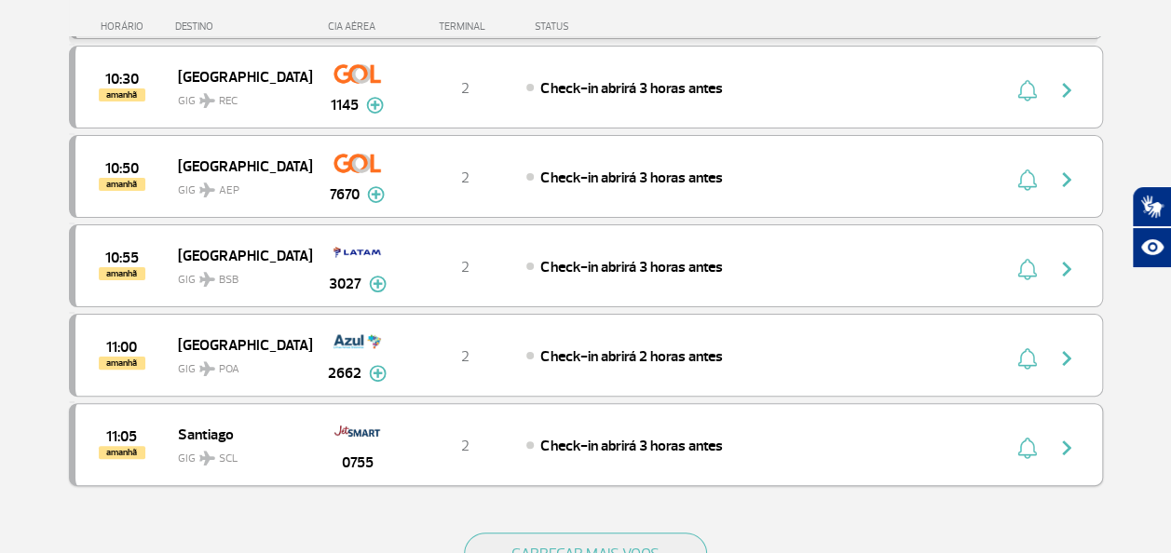
scroll to position [14093, 0]
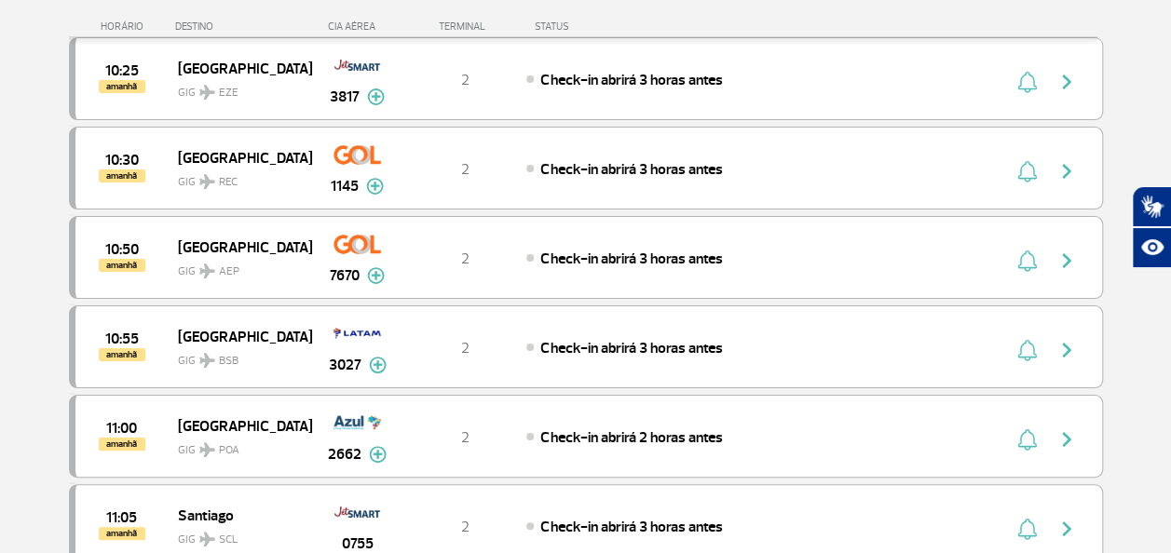
scroll to position [13578, 0]
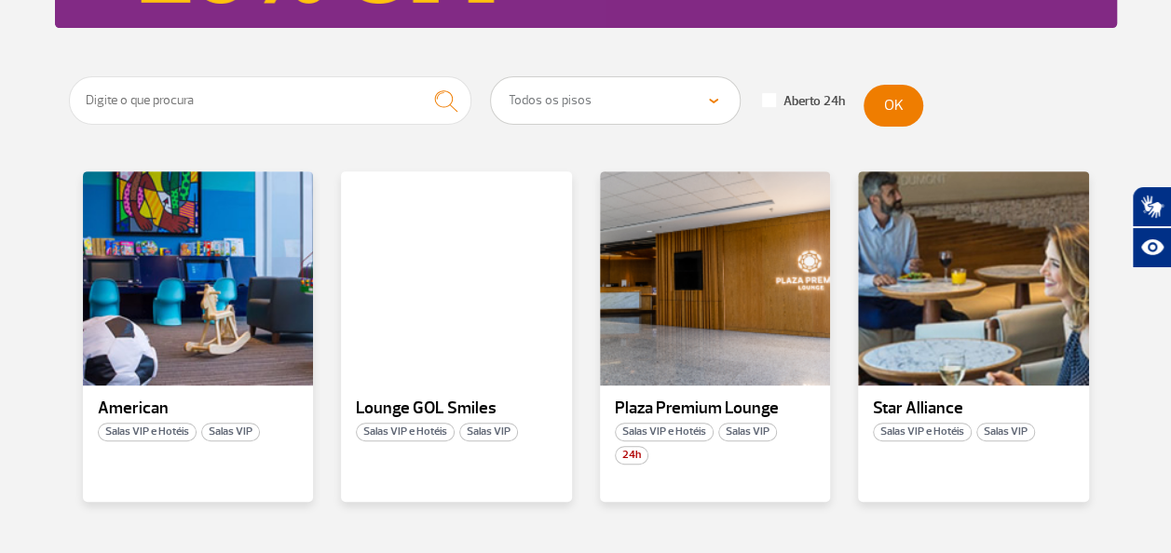
scroll to position [209, 0]
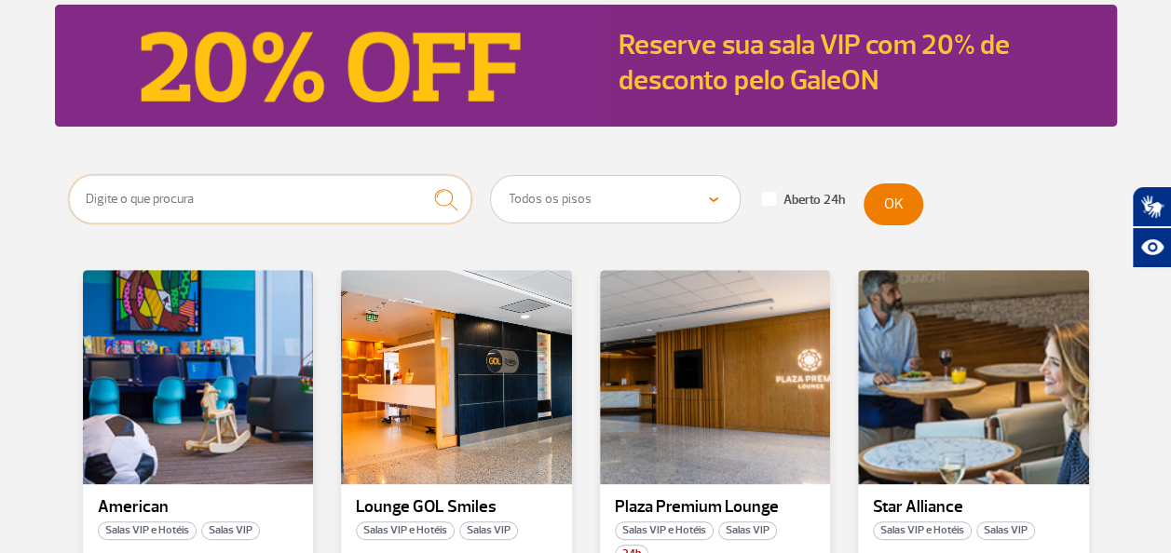
click at [299, 182] on input "text" at bounding box center [270, 199] width 403 height 48
click at [300, 197] on input "text" at bounding box center [270, 199] width 403 height 48
type input "mastercard black"
click at [420, 175] on button "submit" at bounding box center [445, 199] width 51 height 49
